Goal: Navigation & Orientation: Go to known website

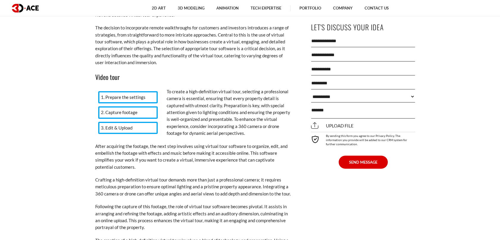
scroll to position [2570, 0]
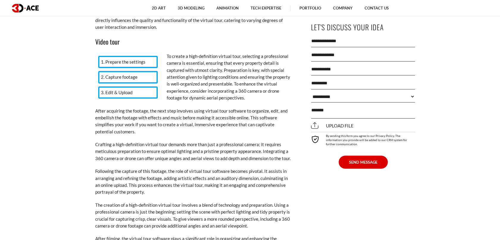
click at [21, 6] on img at bounding box center [25, 8] width 27 height 9
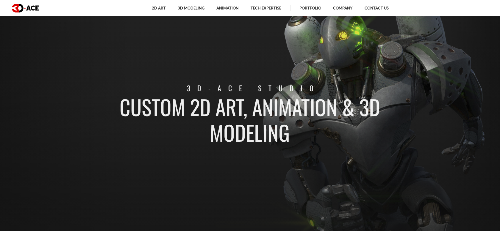
scroll to position [10, 0]
